Goal: Task Accomplishment & Management: Use online tool/utility

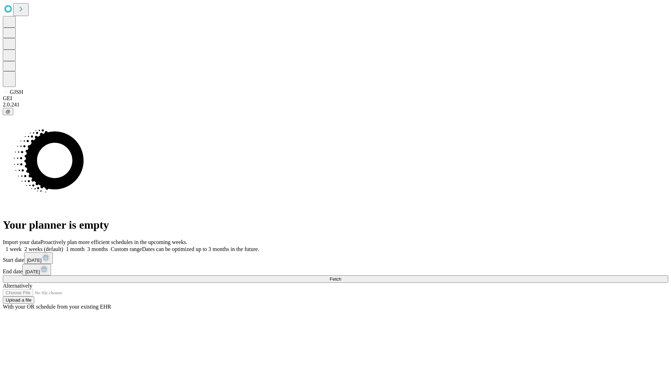
click at [341, 277] on span "Fetch" at bounding box center [335, 279] width 12 height 5
